Goal: Find specific page/section: Find specific page/section

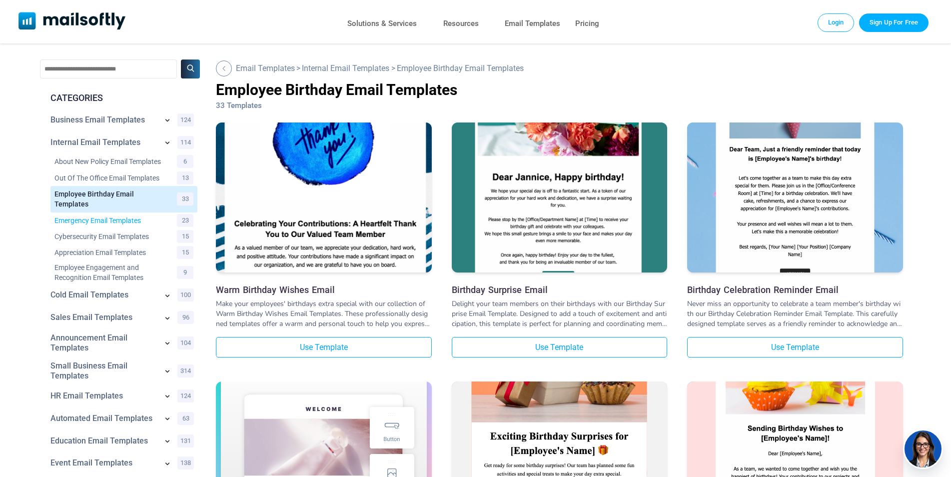
click at [110, 225] on link "Emergency Email Templates" at bounding box center [109, 220] width 110 height 10
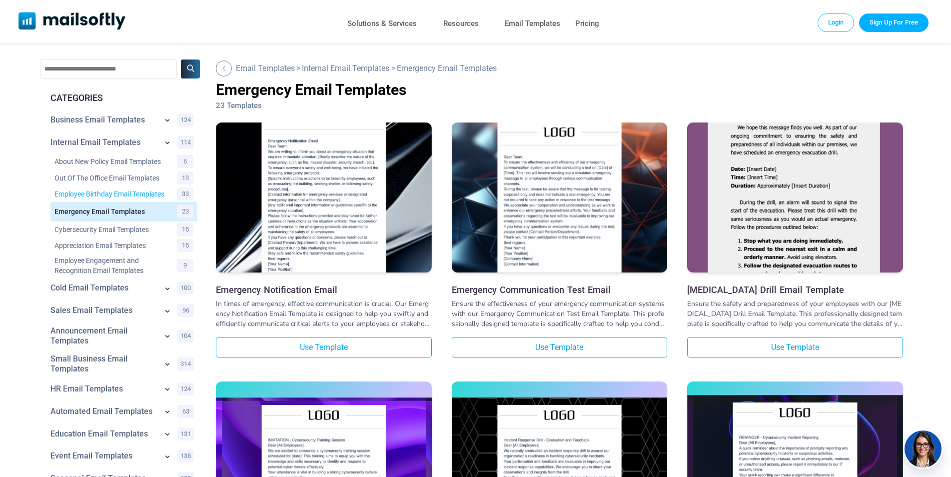
click at [115, 193] on link "Employee Birthday Email Templates" at bounding box center [109, 194] width 110 height 10
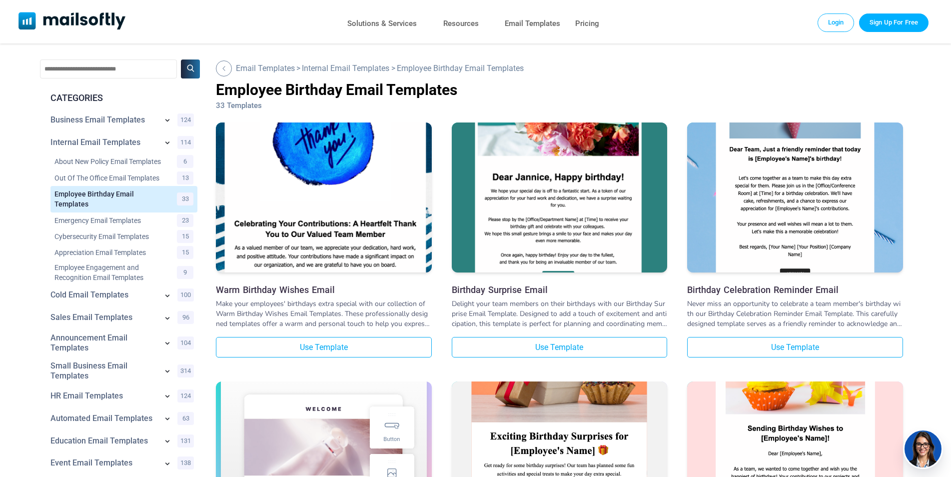
click at [124, 66] on input "text" at bounding box center [108, 68] width 137 height 19
type input "***"
drag, startPoint x: 124, startPoint y: 66, endPoint x: 0, endPoint y: 69, distance: 124.5
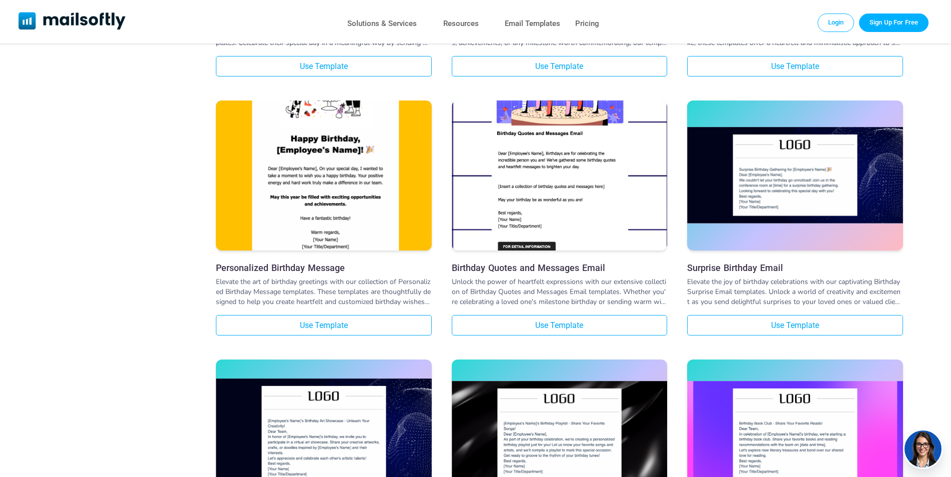
scroll to position [800, 0]
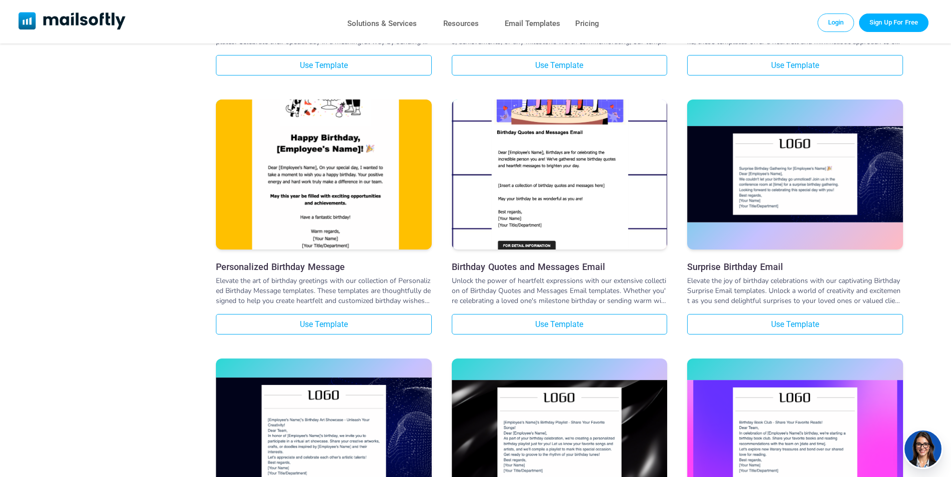
click at [927, 441] on img at bounding box center [923, 448] width 40 height 37
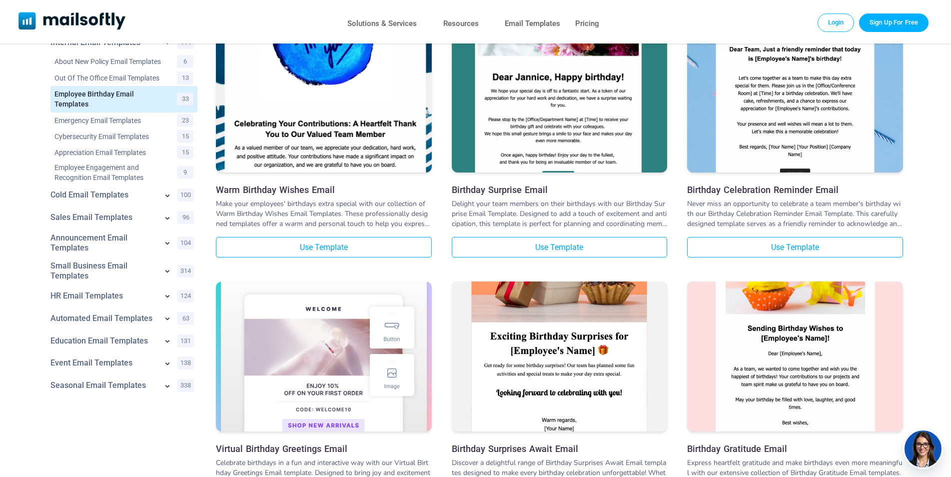
scroll to position [0, 0]
